Goal: Information Seeking & Learning: Learn about a topic

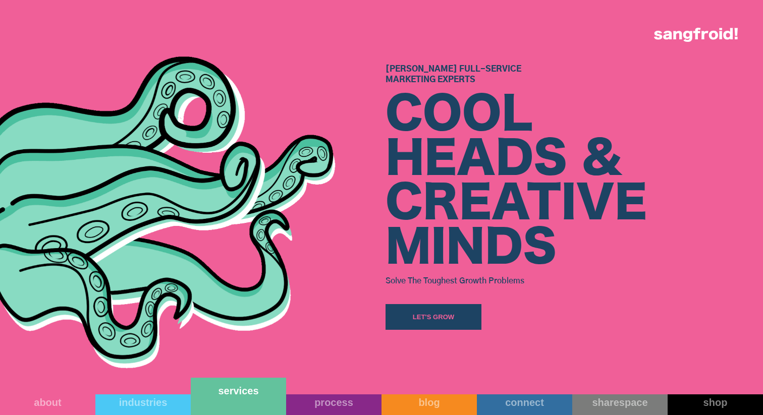
click at [251, 397] on div "services" at bounding box center [238, 391] width 95 height 12
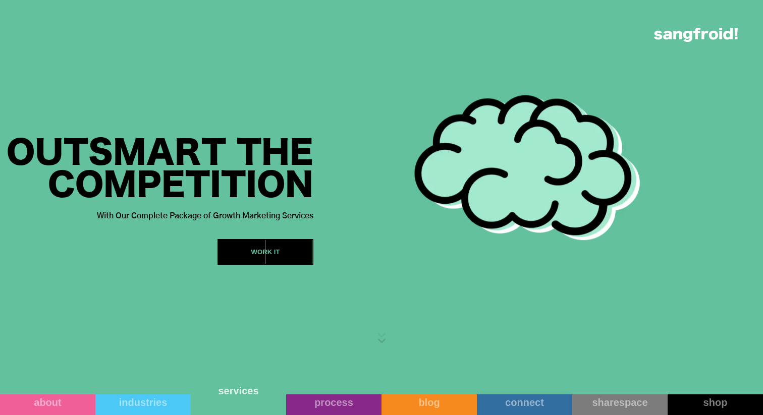
click at [251, 402] on link "services" at bounding box center [238, 396] width 95 height 37
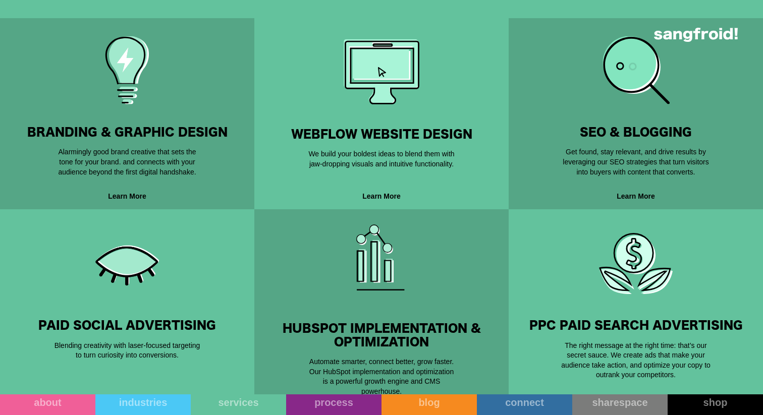
scroll to position [426, 0]
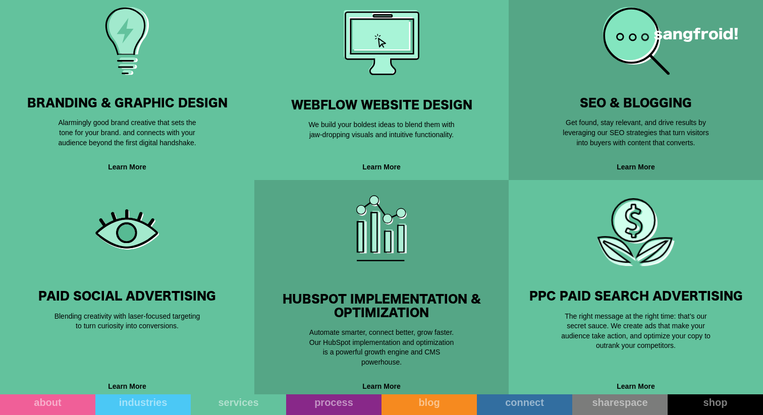
click at [181, 77] on div "BRANDING & GRAPHIC DESIGN Creativity Built For Performance. Alarmingly good bra…" at bounding box center [127, 84] width 222 height 143
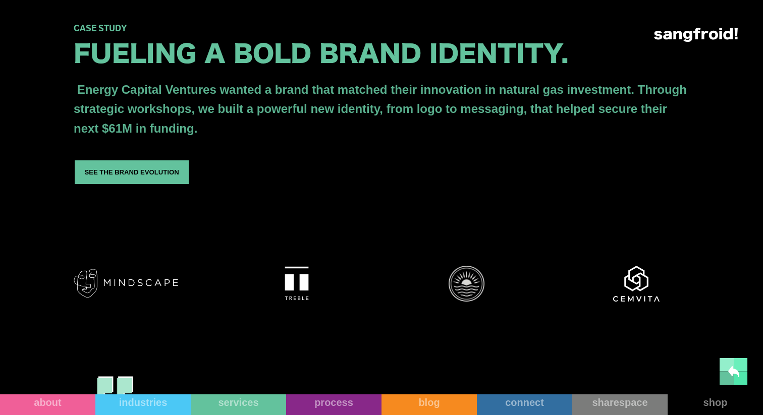
scroll to position [1366, 0]
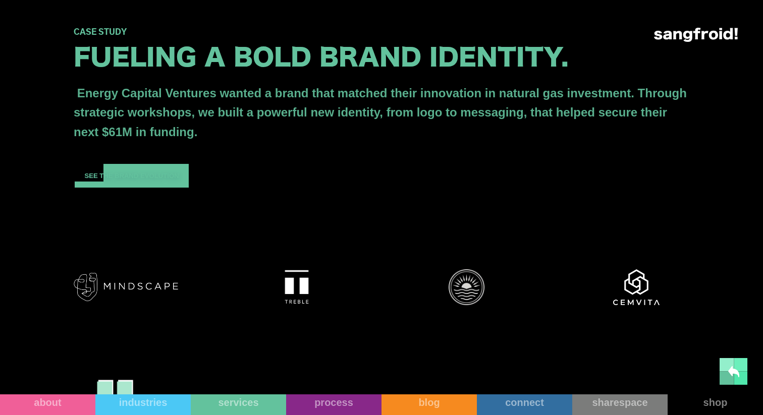
click at [141, 181] on div "See the brand evolution" at bounding box center [131, 176] width 94 height 10
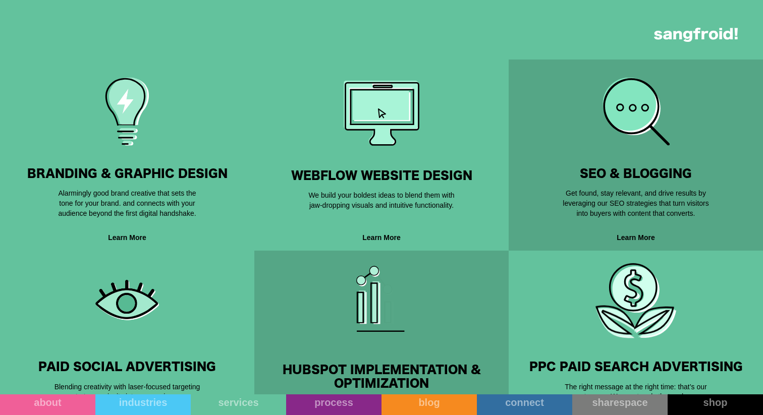
scroll to position [352, 0]
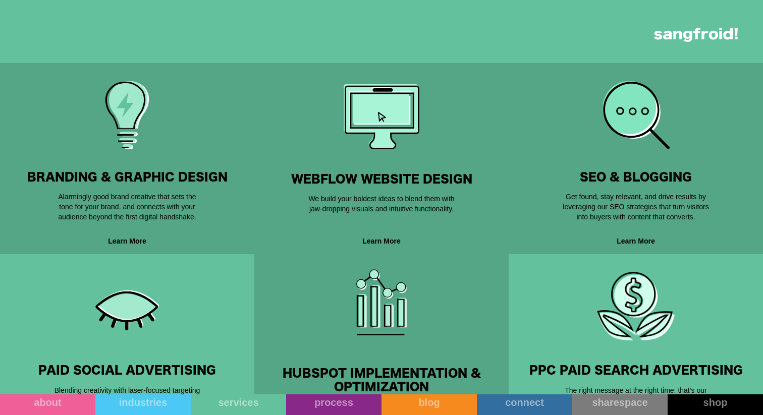
click at [389, 142] on img at bounding box center [382, 117] width 76 height 65
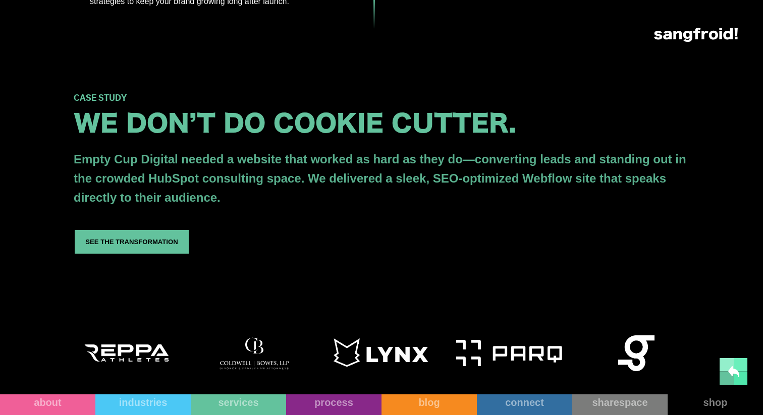
scroll to position [1366, 0]
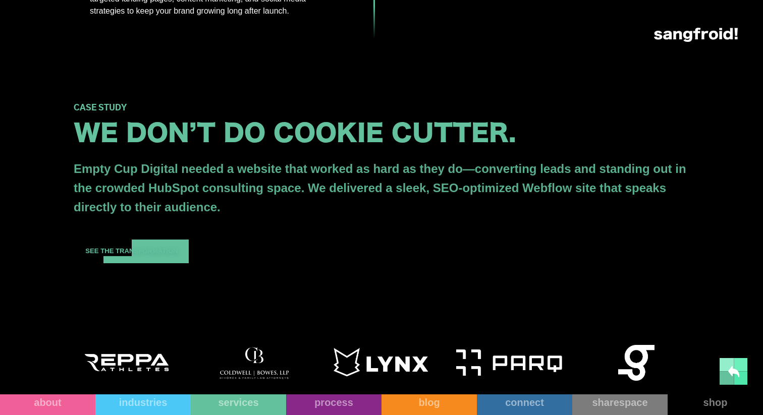
click at [166, 256] on div "See the transformation" at bounding box center [131, 251] width 92 height 10
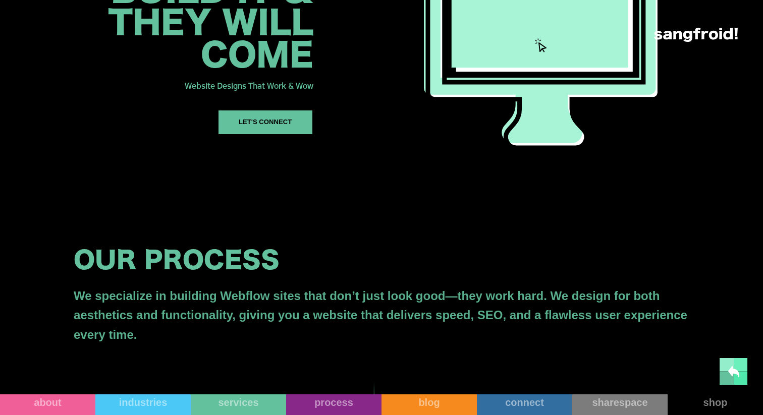
scroll to position [176, 0]
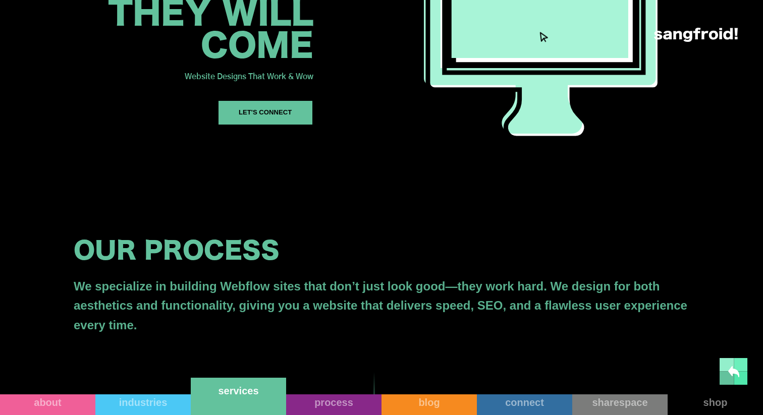
click at [246, 408] on link "services" at bounding box center [238, 396] width 95 height 37
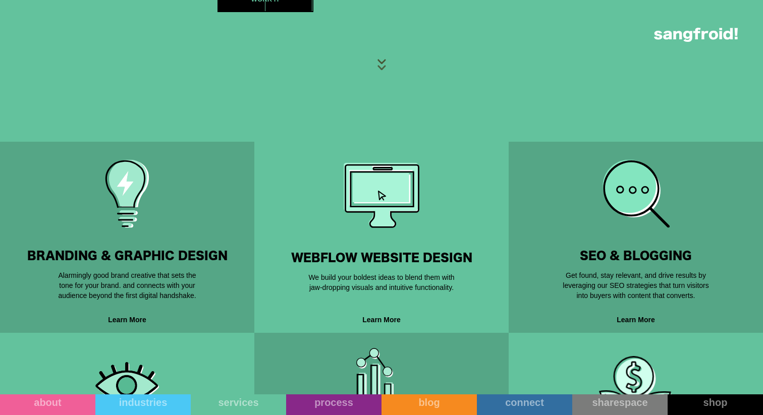
scroll to position [286, 0]
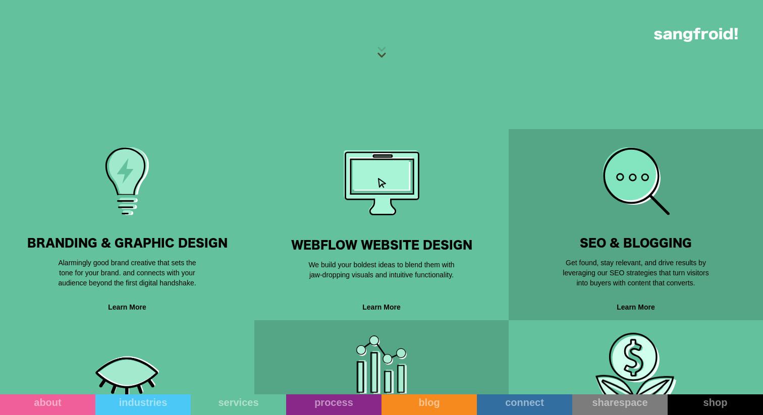
click at [139, 214] on img at bounding box center [127, 181] width 68 height 68
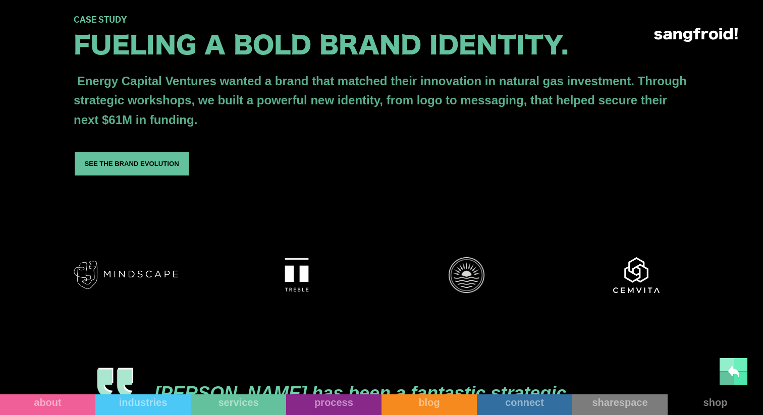
scroll to position [1397, 0]
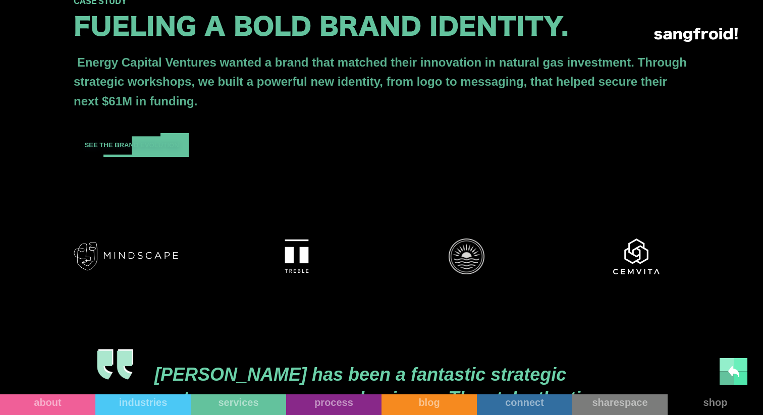
click at [184, 157] on div at bounding box center [174, 145] width 29 height 24
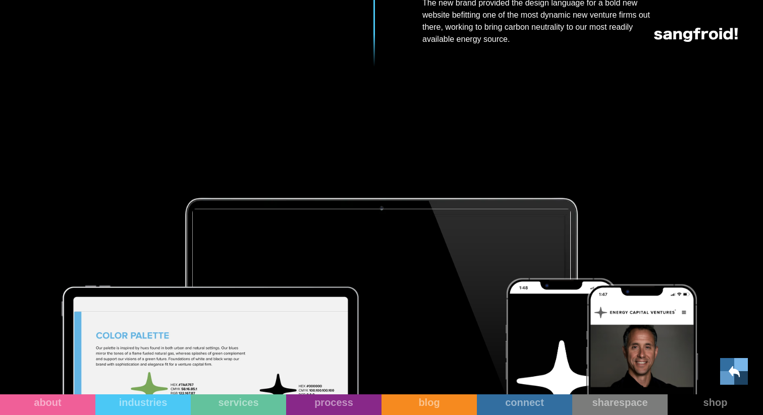
scroll to position [1581, 0]
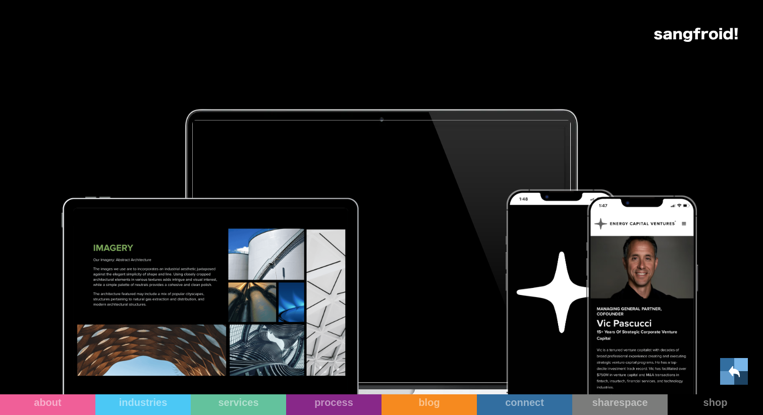
click at [614, 177] on img at bounding box center [381, 259] width 505 height 323
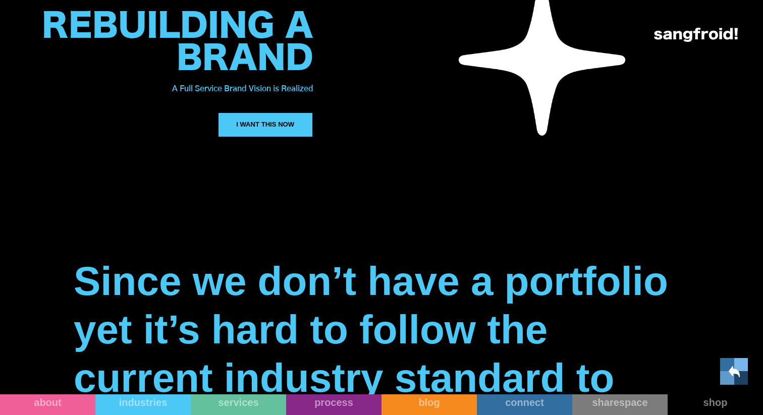
scroll to position [0, 0]
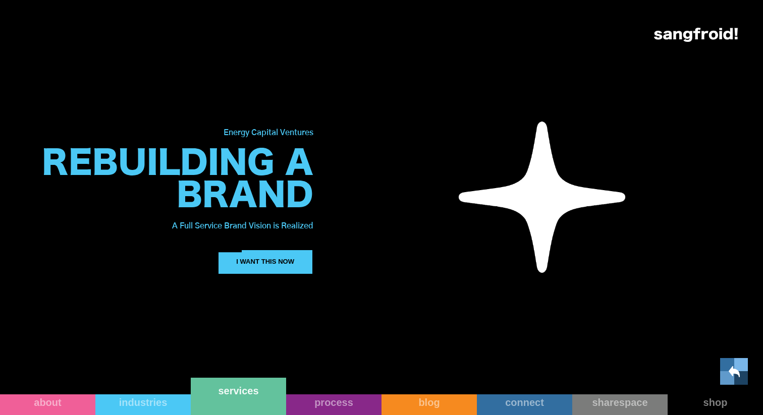
click at [249, 405] on link "services" at bounding box center [238, 396] width 95 height 37
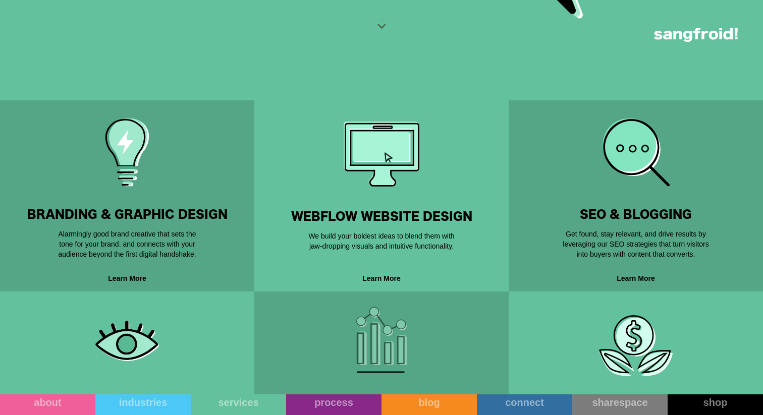
scroll to position [364, 0]
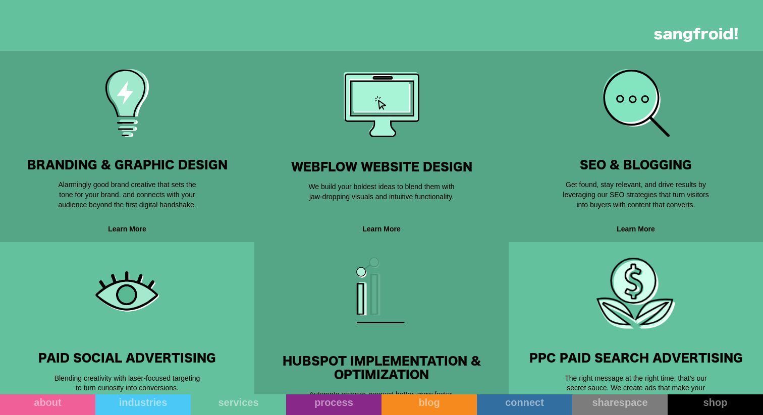
click at [399, 129] on img at bounding box center [382, 105] width 76 height 65
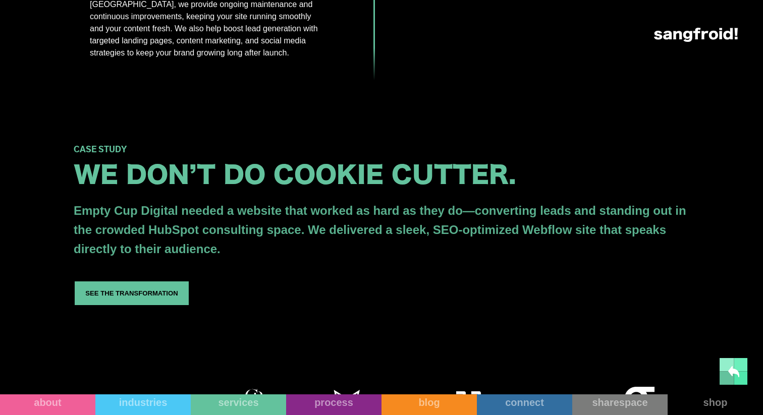
scroll to position [1322, 0]
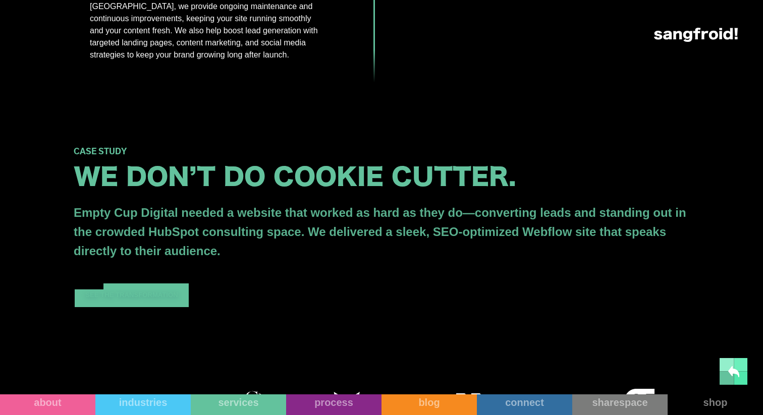
click at [148, 300] on div "See the transformation" at bounding box center [131, 295] width 92 height 10
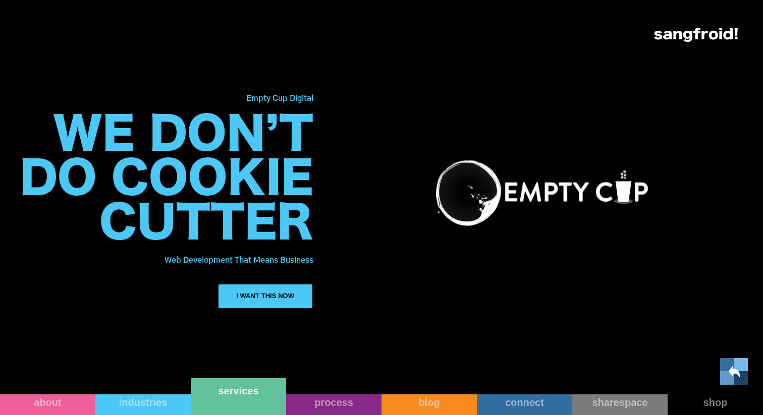
click at [251, 407] on link "services" at bounding box center [238, 396] width 95 height 37
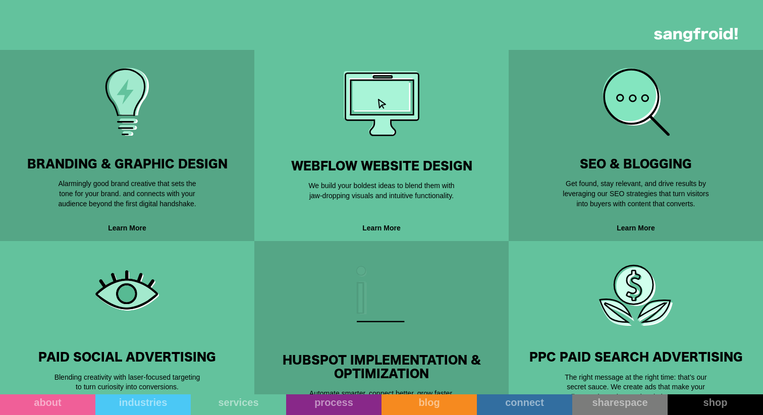
scroll to position [379, 0]
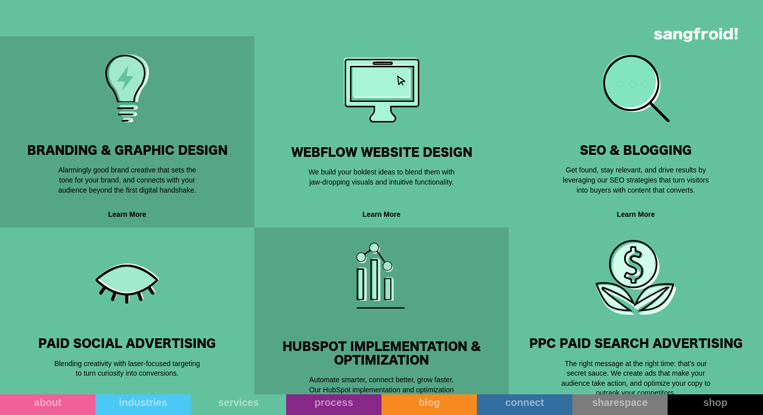
click at [606, 105] on img at bounding box center [635, 88] width 67 height 68
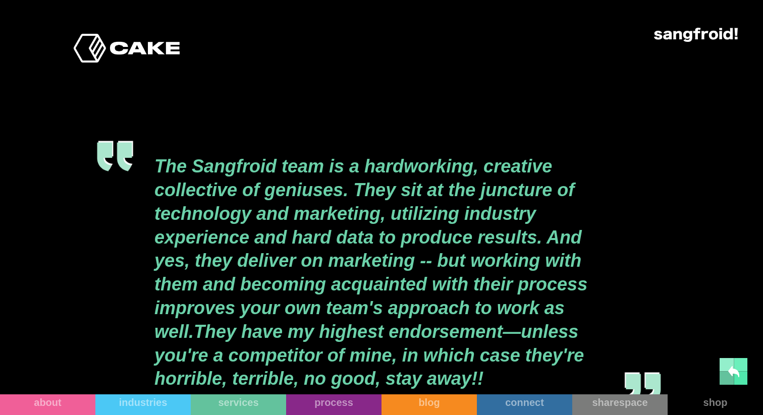
scroll to position [1977, 0]
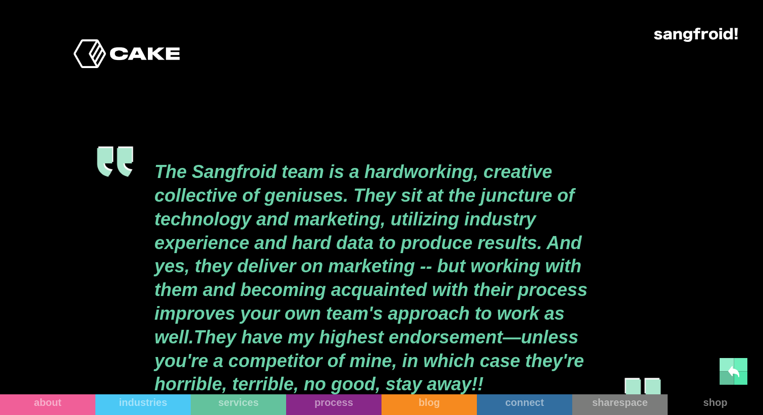
click at [159, 31] on div "Your Cart Subtotal Pay with browser. Continue to Checkout No items found. Produ…" at bounding box center [381, 35] width 712 height 14
click at [156, 37] on div "Your Cart Subtotal Pay with browser. Continue to Checkout No items found. Produ…" at bounding box center [381, 35] width 712 height 14
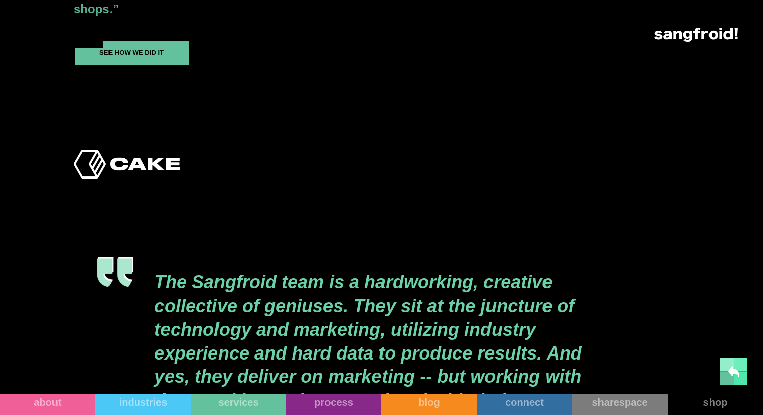
scroll to position [1848, 0]
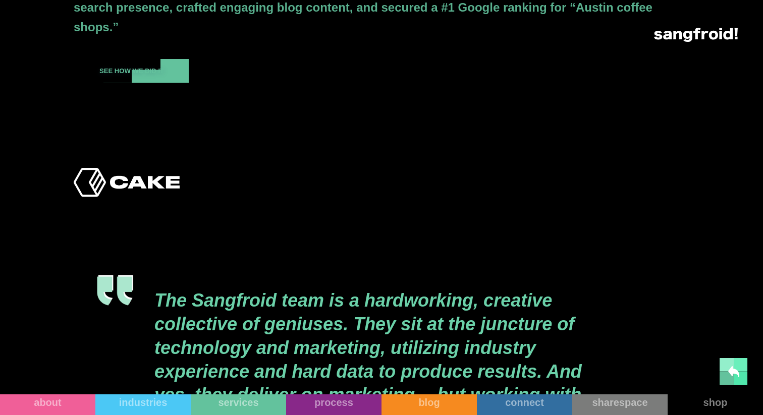
click at [144, 76] on div "See how we did it" at bounding box center [131, 71] width 65 height 10
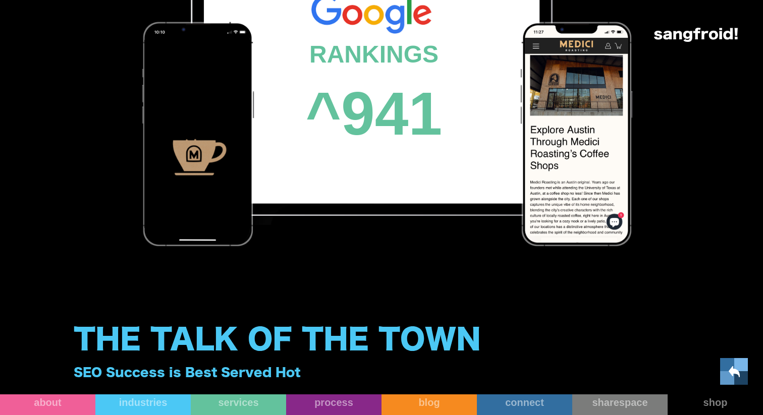
scroll to position [1909, 0]
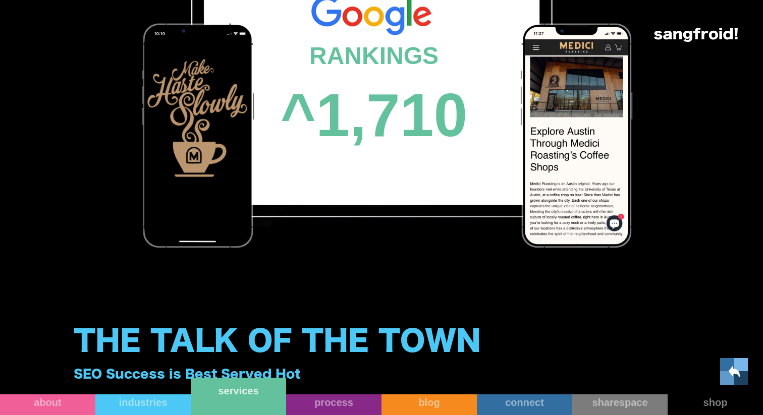
click at [224, 410] on link "services" at bounding box center [238, 396] width 95 height 37
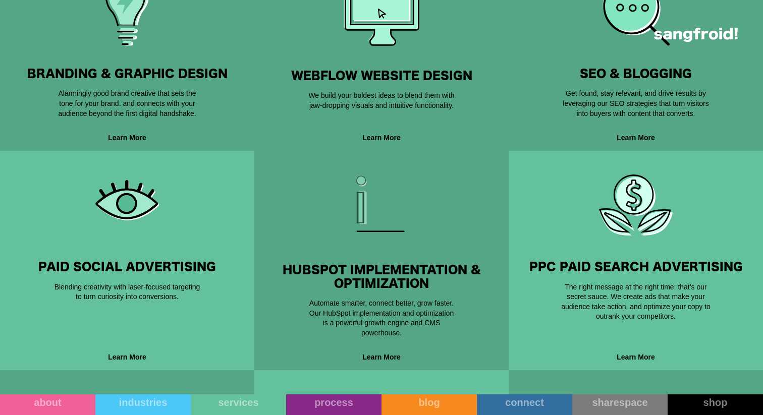
scroll to position [458, 0]
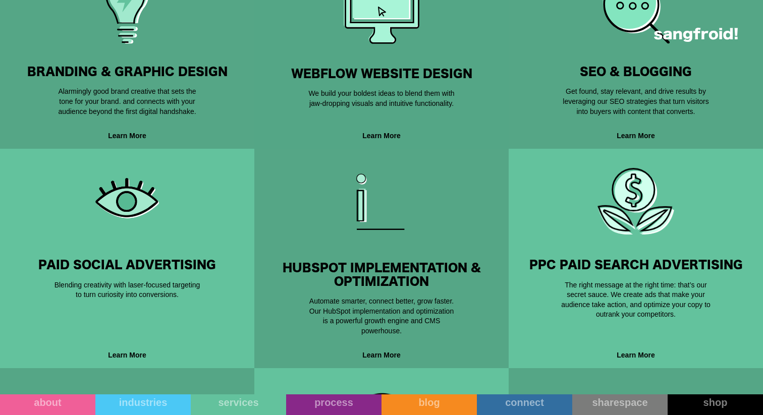
click at [394, 71] on h3 "Webflow Website Design" at bounding box center [381, 74] width 222 height 13
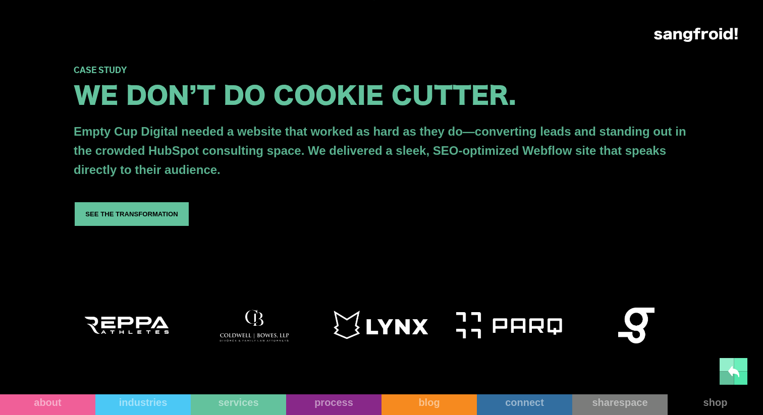
scroll to position [1425, 0]
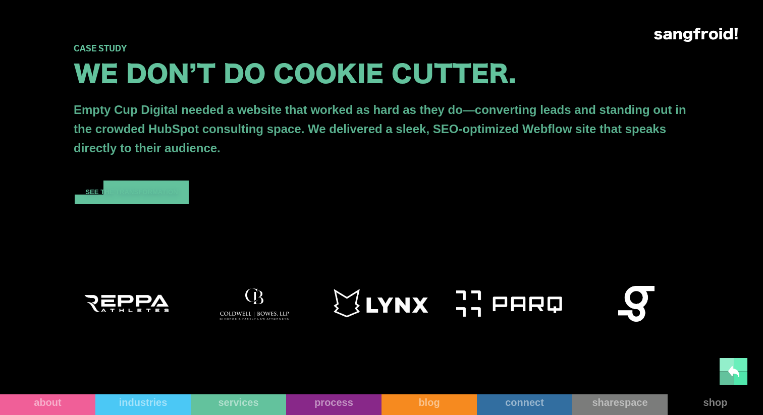
click at [159, 204] on div at bounding box center [146, 193] width 29 height 24
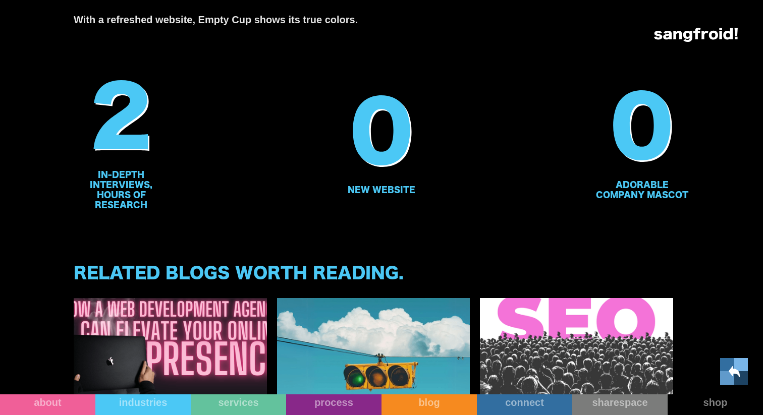
scroll to position [2110, 0]
